Goal: Information Seeking & Learning: Find specific fact

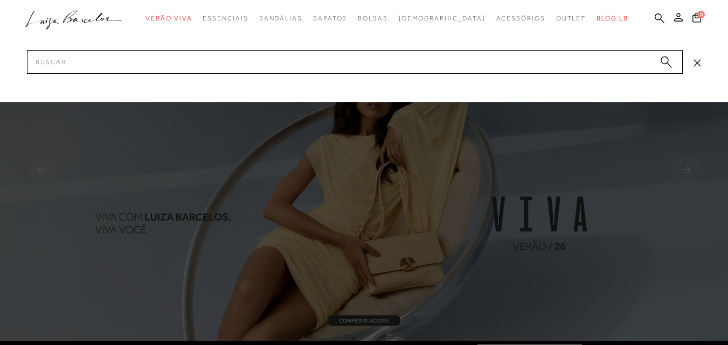
click at [53, 57] on input "Pesquisar" at bounding box center [355, 62] width 656 height 24
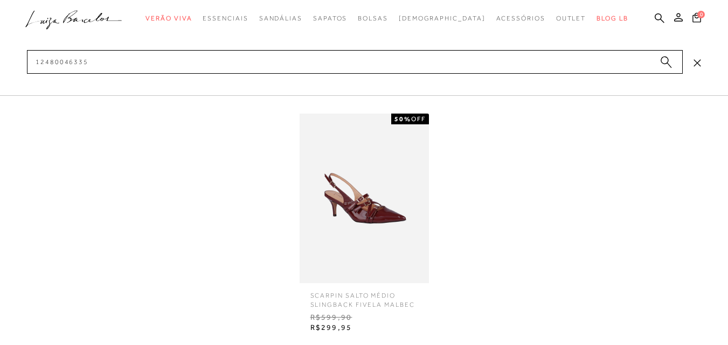
scroll to position [162, 0]
drag, startPoint x: 92, startPoint y: 61, endPoint x: 28, endPoint y: 64, distance: 63.7
click at [28, 64] on input "12480046335" at bounding box center [355, 62] width 656 height 24
type input "12480046335"
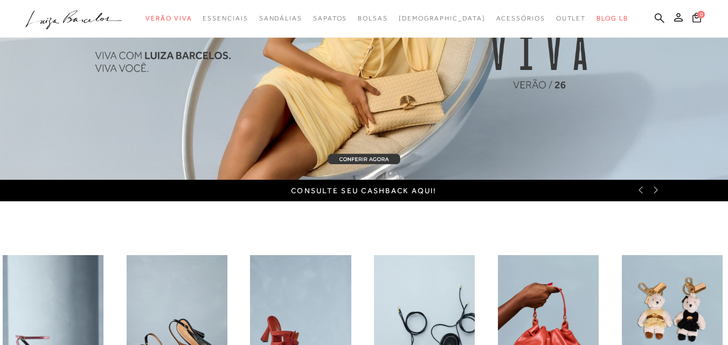
click at [634, 18] on ul ".a{fill-rule:evenodd;} Verão Viva Em alta Favoritos das Influenciadoras Apostas…" at bounding box center [355, 19] width 661 height 20
click at [655, 15] on icon at bounding box center [660, 18] width 10 height 10
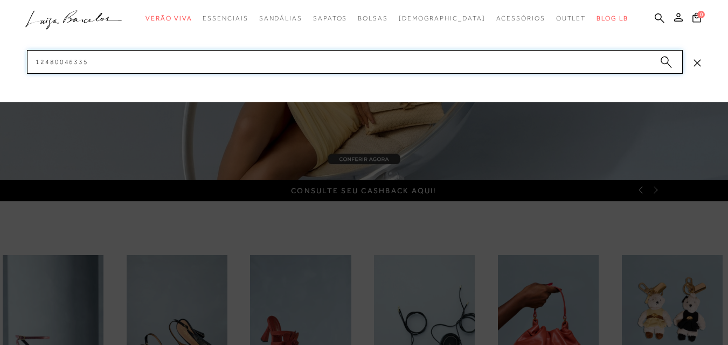
click at [108, 65] on input "12480046335" at bounding box center [355, 62] width 656 height 24
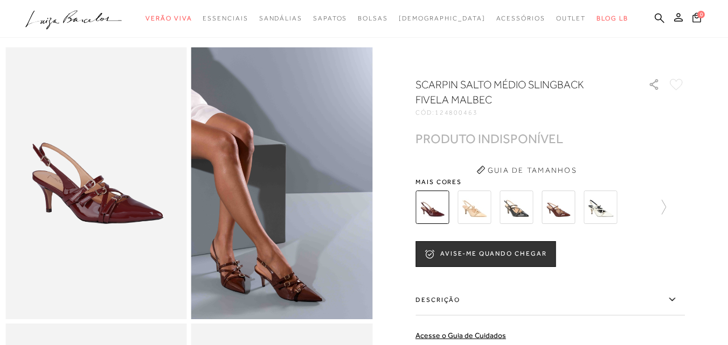
scroll to position [54, 0]
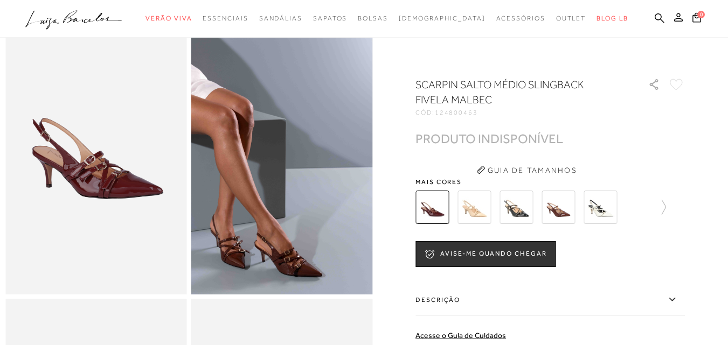
click at [528, 216] on img at bounding box center [516, 207] width 33 height 33
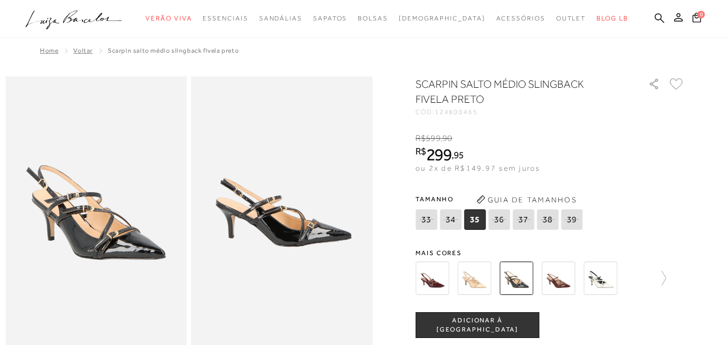
click at [433, 282] on img at bounding box center [432, 278] width 33 height 33
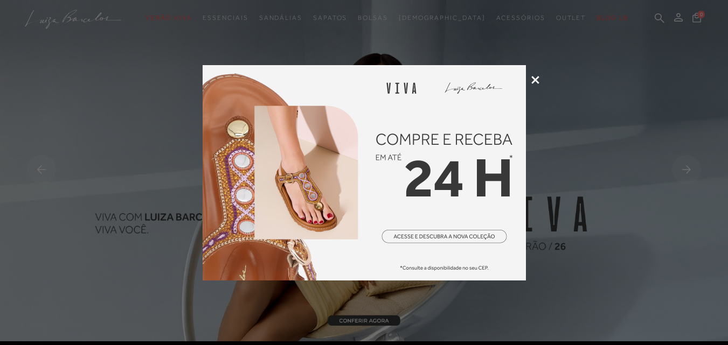
drag, startPoint x: 535, startPoint y: 81, endPoint x: 597, endPoint y: 44, distance: 72.7
click at [535, 80] on icon at bounding box center [535, 80] width 8 height 8
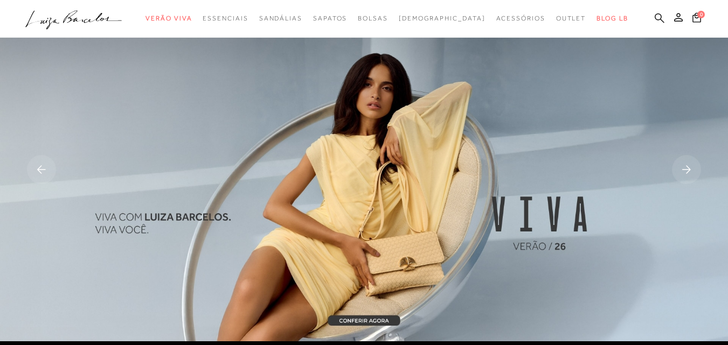
click at [655, 17] on icon at bounding box center [660, 18] width 10 height 10
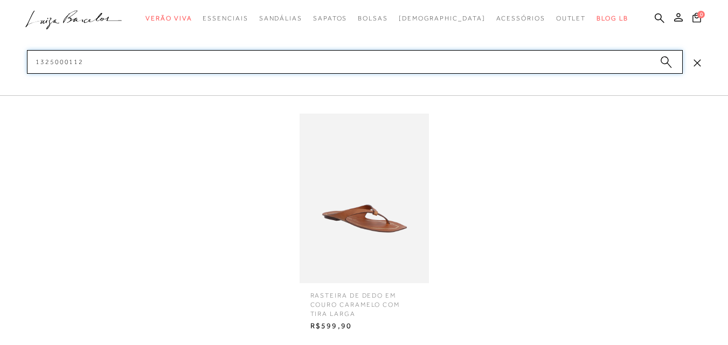
type input "1325000112"
